Goal: Information Seeking & Learning: Learn about a topic

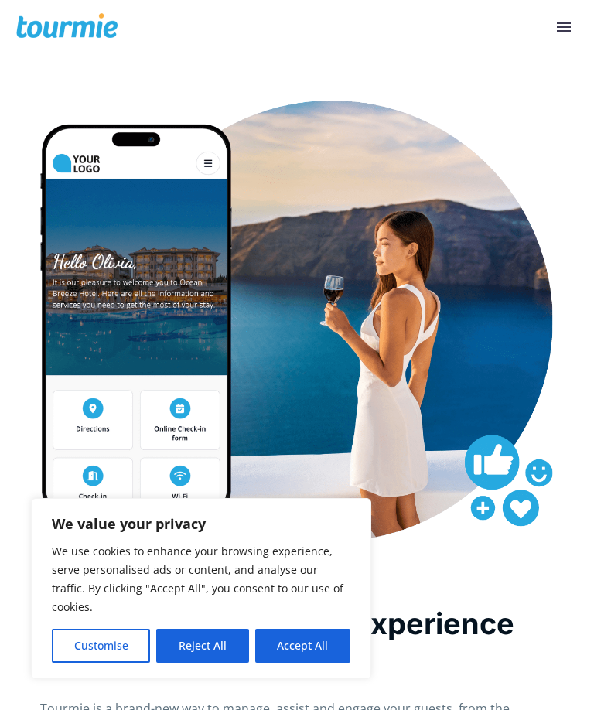
click at [200, 637] on button "Reject All" at bounding box center [202, 646] width 92 height 34
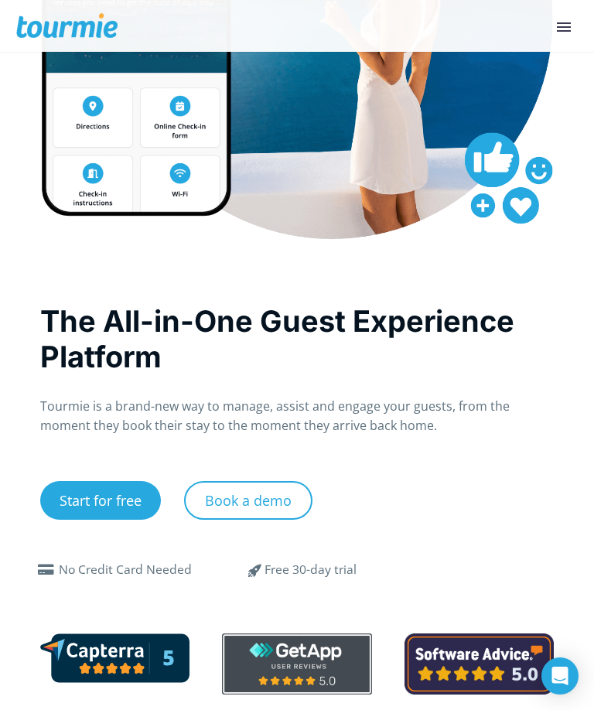
scroll to position [264, 0]
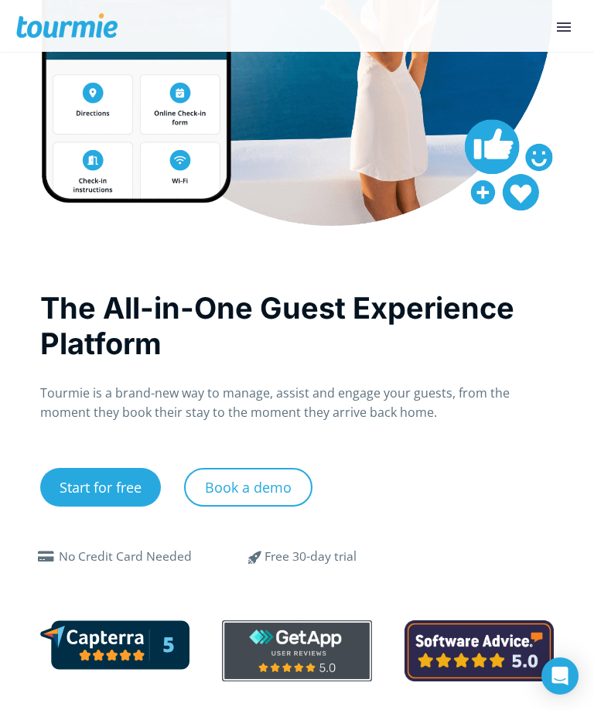
click at [101, 520] on div "Start for free" at bounding box center [112, 499] width 144 height 62
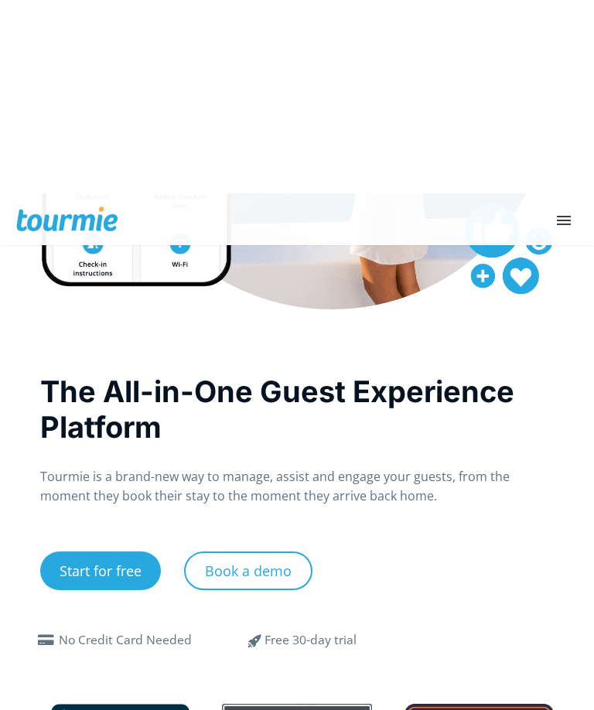
scroll to position [0, 0]
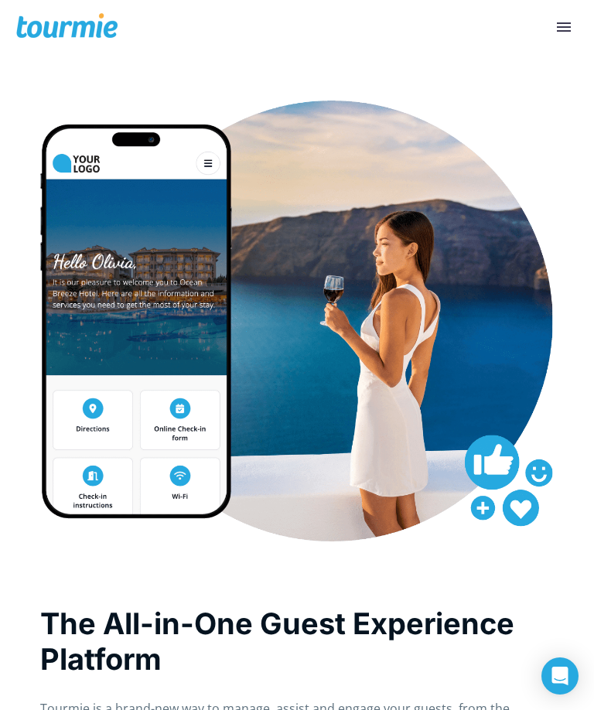
click at [574, 26] on button "Primary Menu" at bounding box center [564, 26] width 28 height 23
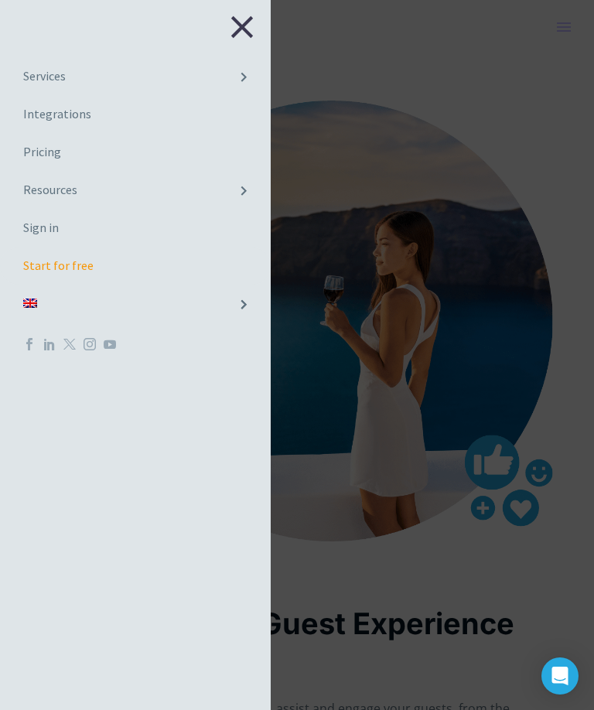
click at [83, 66] on link "Services" at bounding box center [135, 76] width 271 height 37
click at [251, 75] on span at bounding box center [243, 77] width 31 height 38
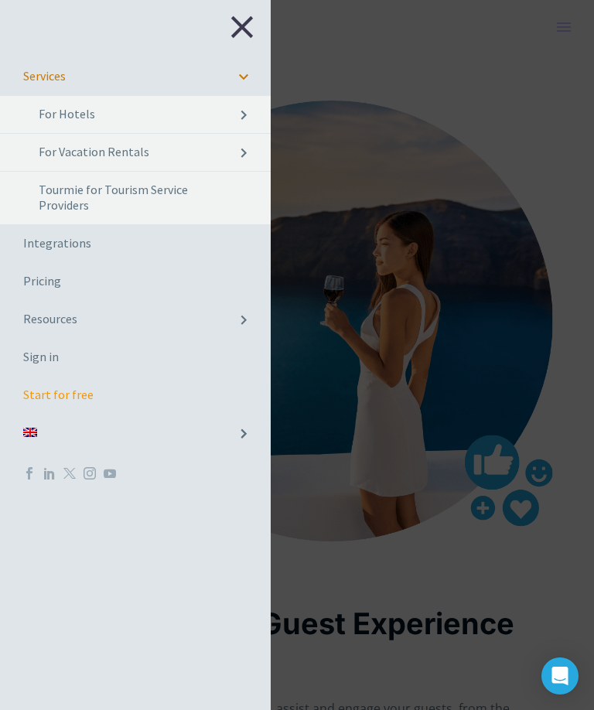
click at [245, 115] on span at bounding box center [243, 115] width 31 height 38
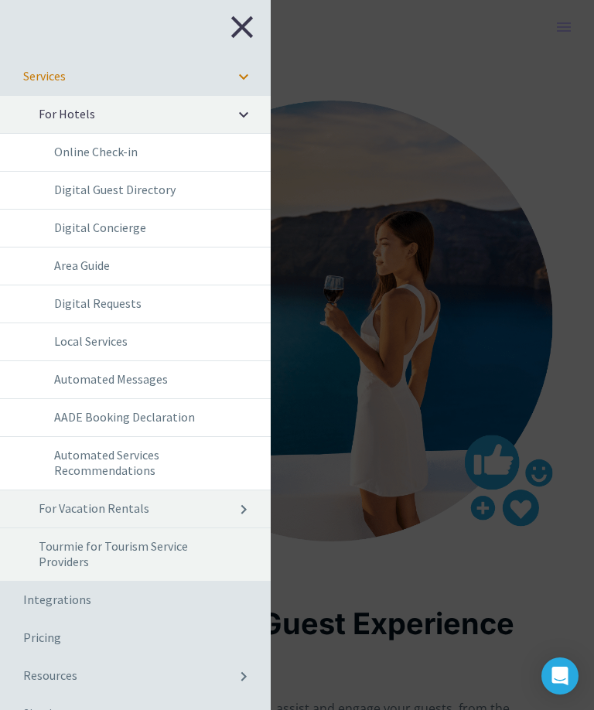
click at [178, 157] on link "Online Check-in" at bounding box center [135, 152] width 271 height 37
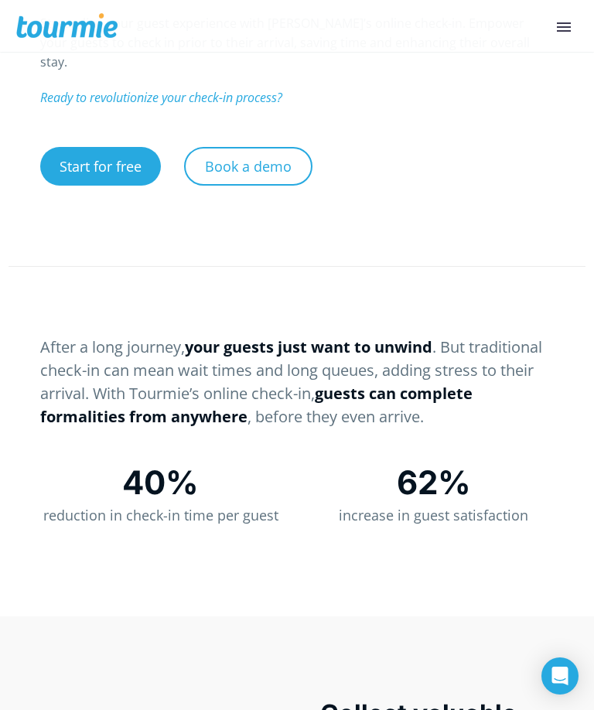
scroll to position [634, 0]
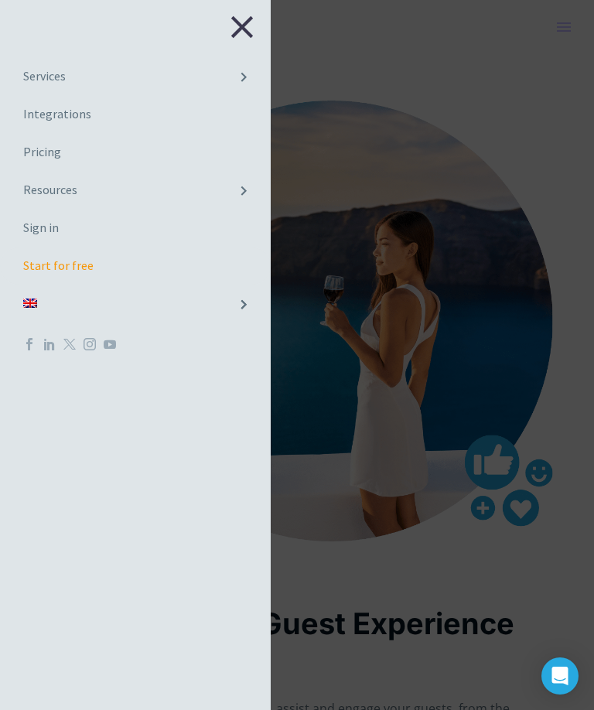
click at [53, 80] on link "Services" at bounding box center [135, 76] width 271 height 37
click at [47, 73] on link "Services" at bounding box center [135, 76] width 271 height 37
click at [40, 70] on link "Services" at bounding box center [135, 76] width 271 height 37
click at [246, 69] on span at bounding box center [243, 77] width 31 height 38
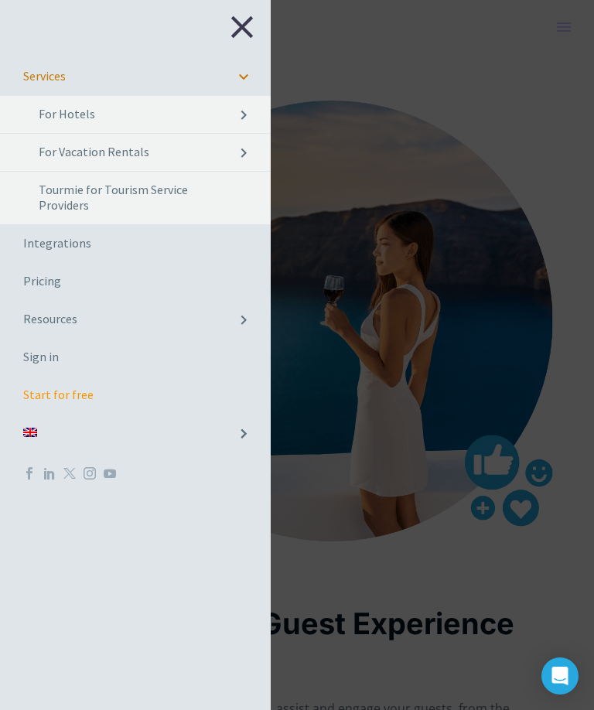
click at [70, 187] on link "Tourmie for Tourism Service Providers" at bounding box center [135, 198] width 271 height 53
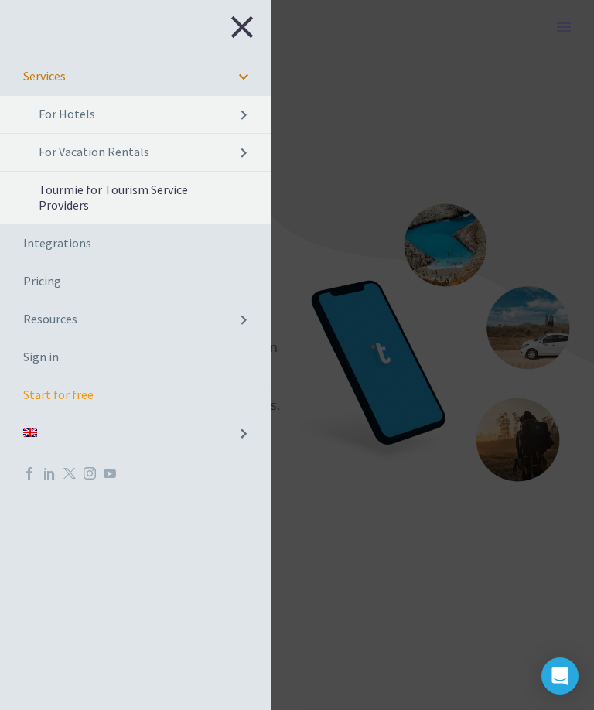
click at [334, 52] on header "Primary Menu Close Services For Hotels Online Check-in Digital Guest Directory …" at bounding box center [297, 26] width 594 height 52
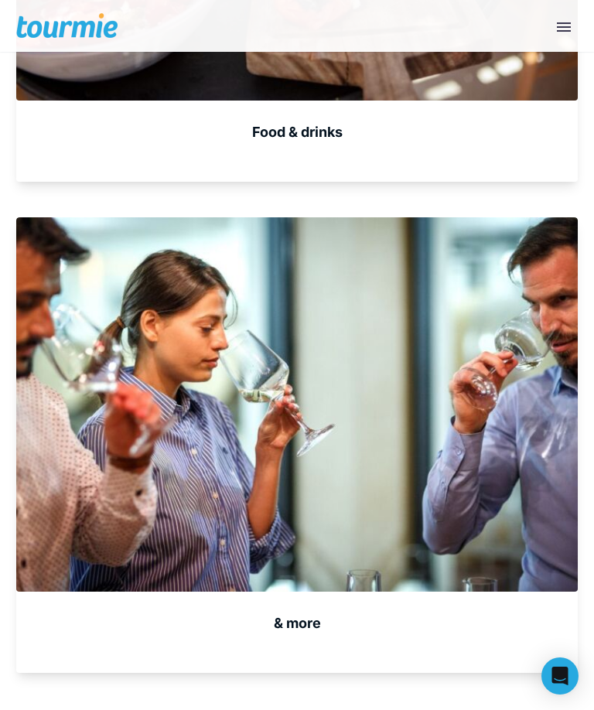
scroll to position [3127, 0]
